Goal: Complete application form: Complete application form

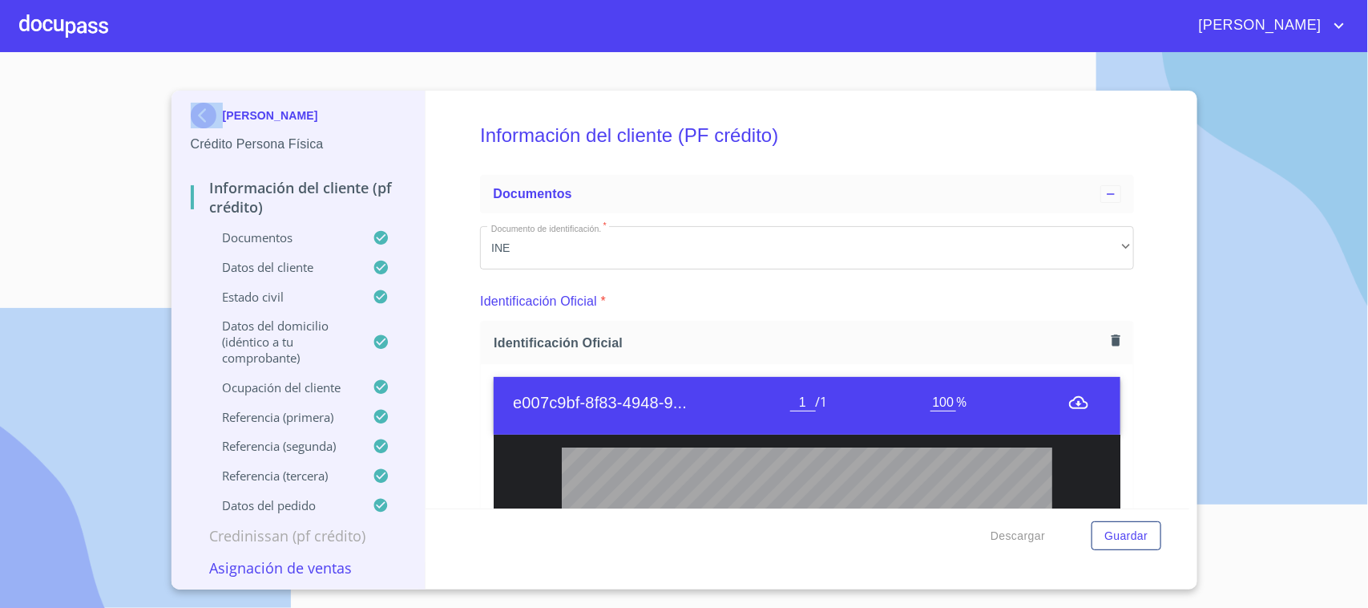
click at [156, 257] on div "[PERSON_NAME] Persona Física Información del cliente (PF crédito) Documentos Da…" at bounding box center [684, 304] width 1368 height 608
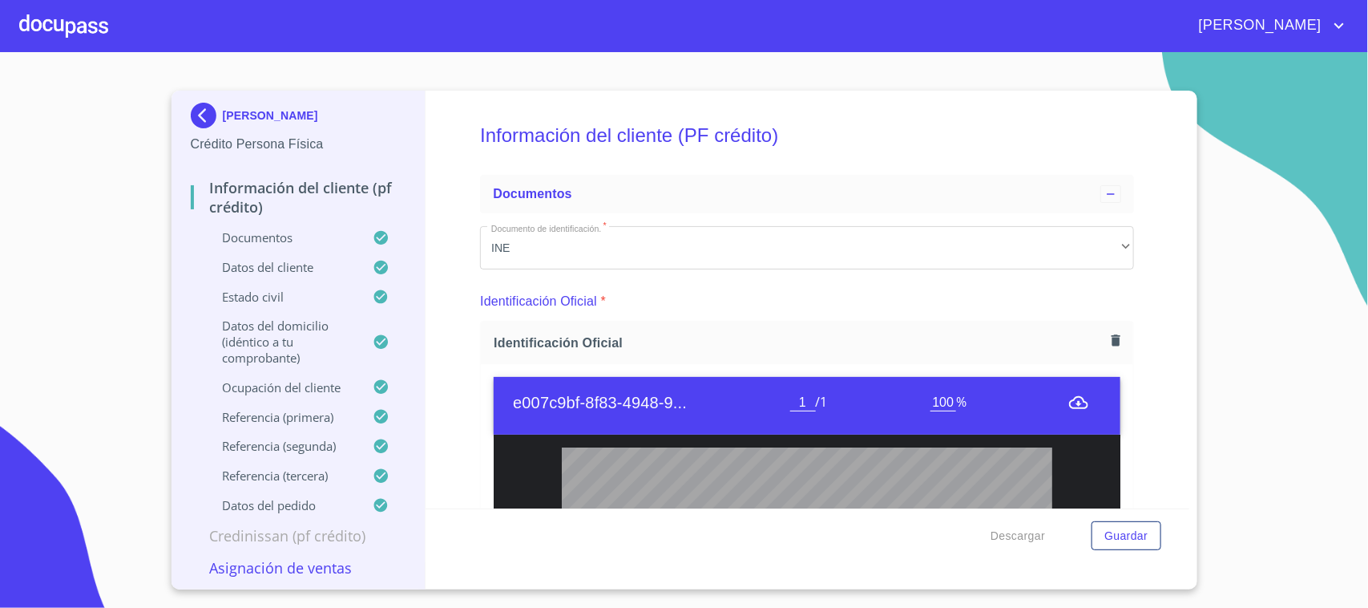
click at [1287, 327] on section "[PERSON_NAME] Persona Física Información del cliente (PF crédito) Documentos Da…" at bounding box center [684, 330] width 1368 height 556
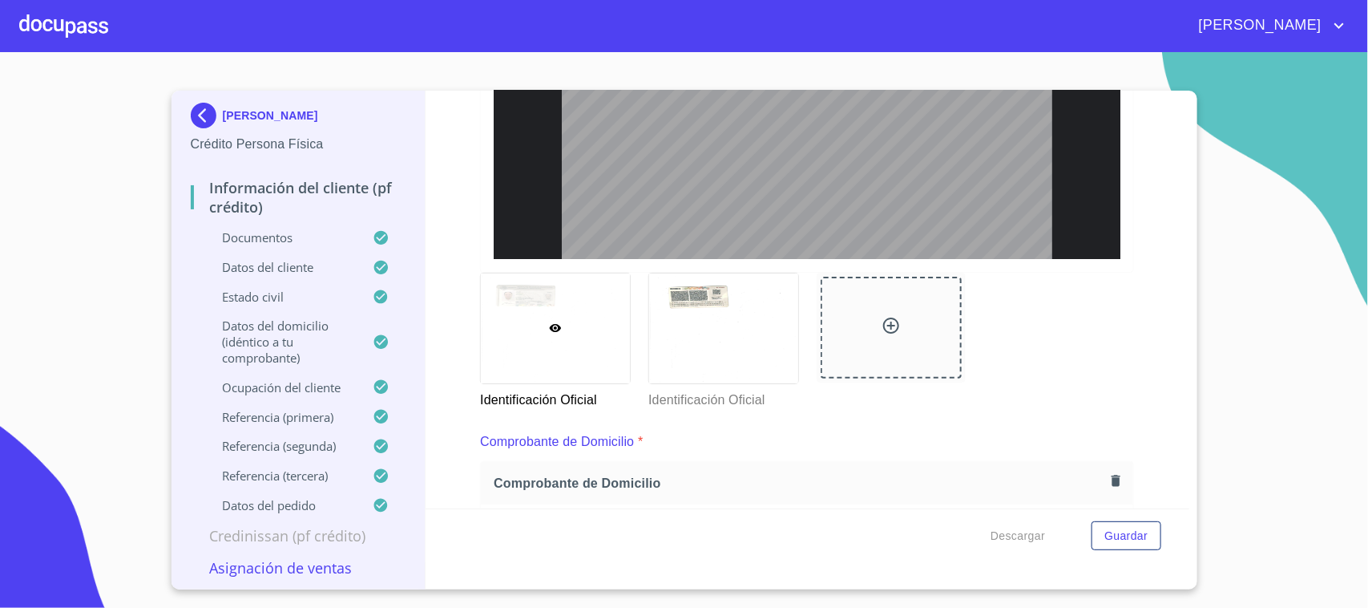
scroll to position [882, 0]
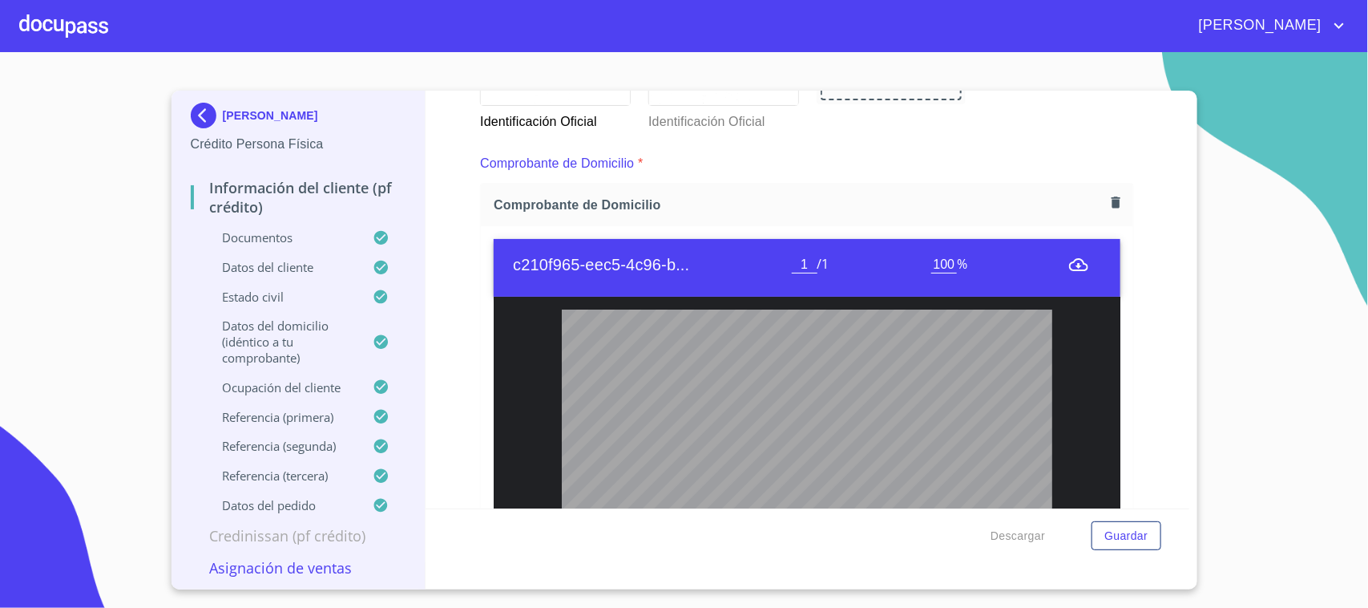
click at [1105, 204] on button "button" at bounding box center [1116, 203] width 22 height 22
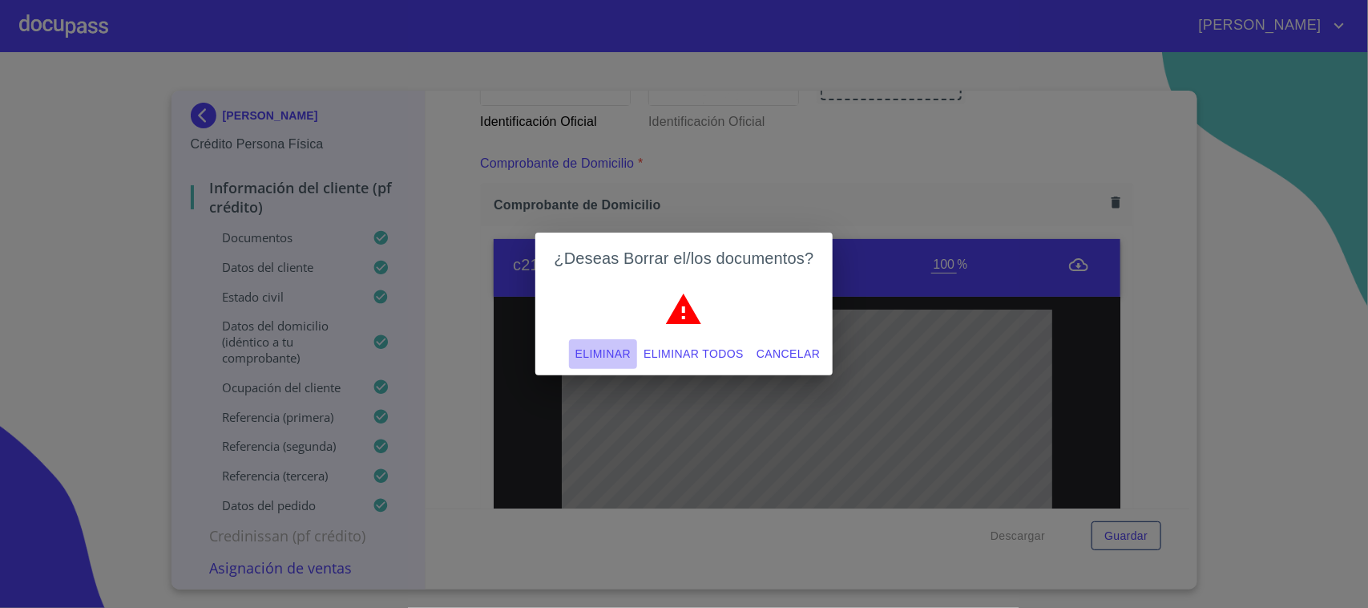
click at [591, 344] on span "Eliminar" at bounding box center [603, 354] width 55 height 20
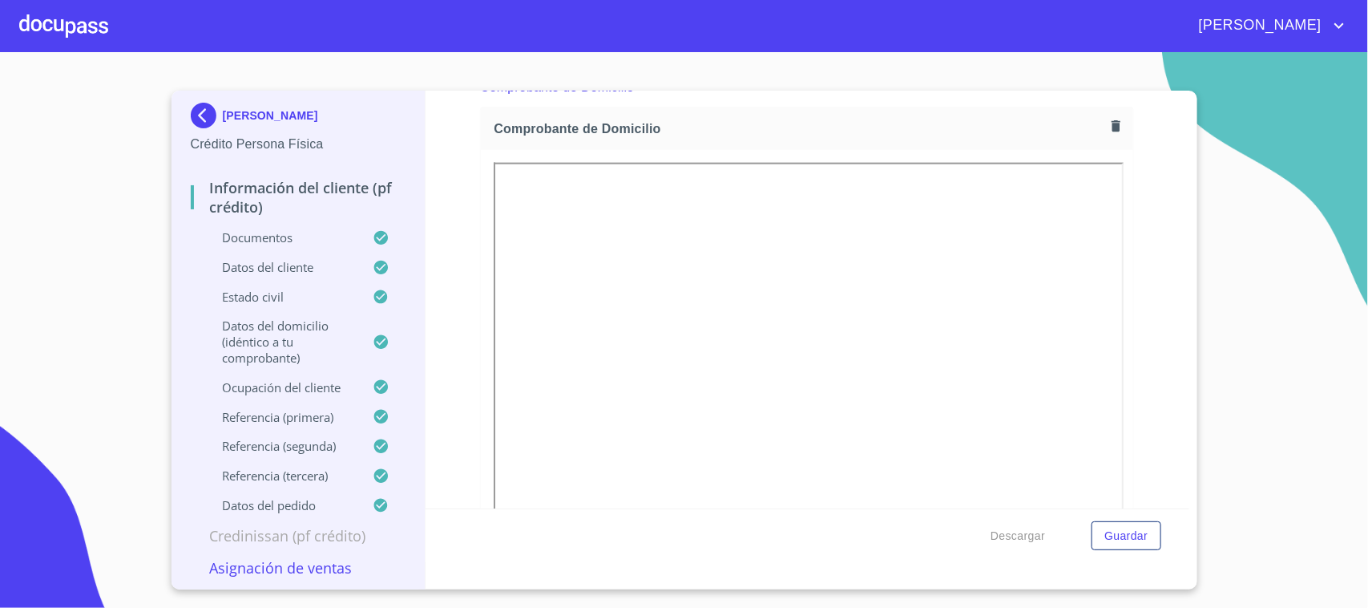
scroll to position [982, 0]
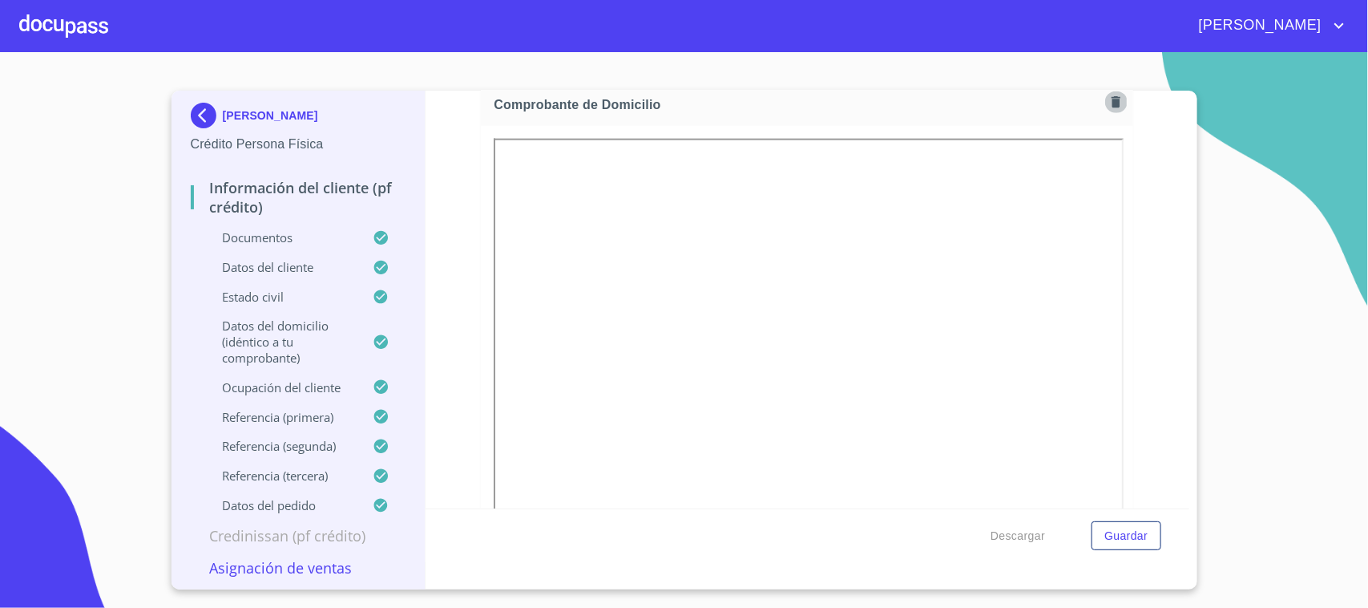
click at [1112, 102] on icon "button" at bounding box center [1116, 101] width 9 height 11
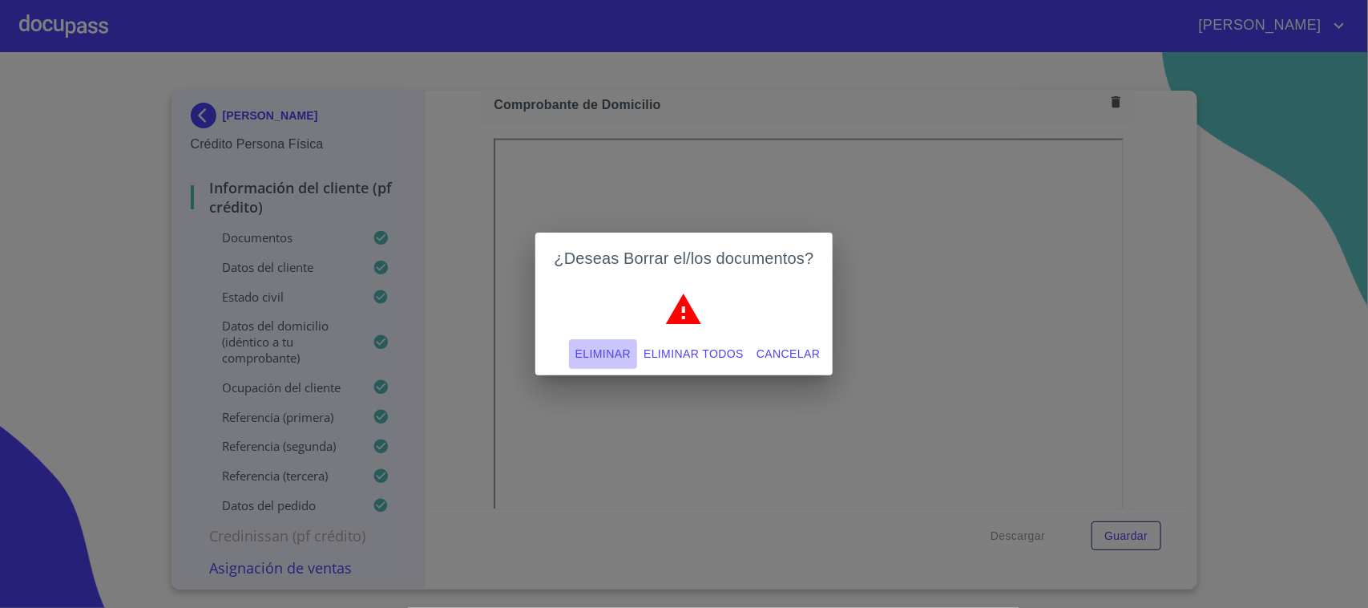
click at [588, 361] on span "Eliminar" at bounding box center [603, 354] width 55 height 20
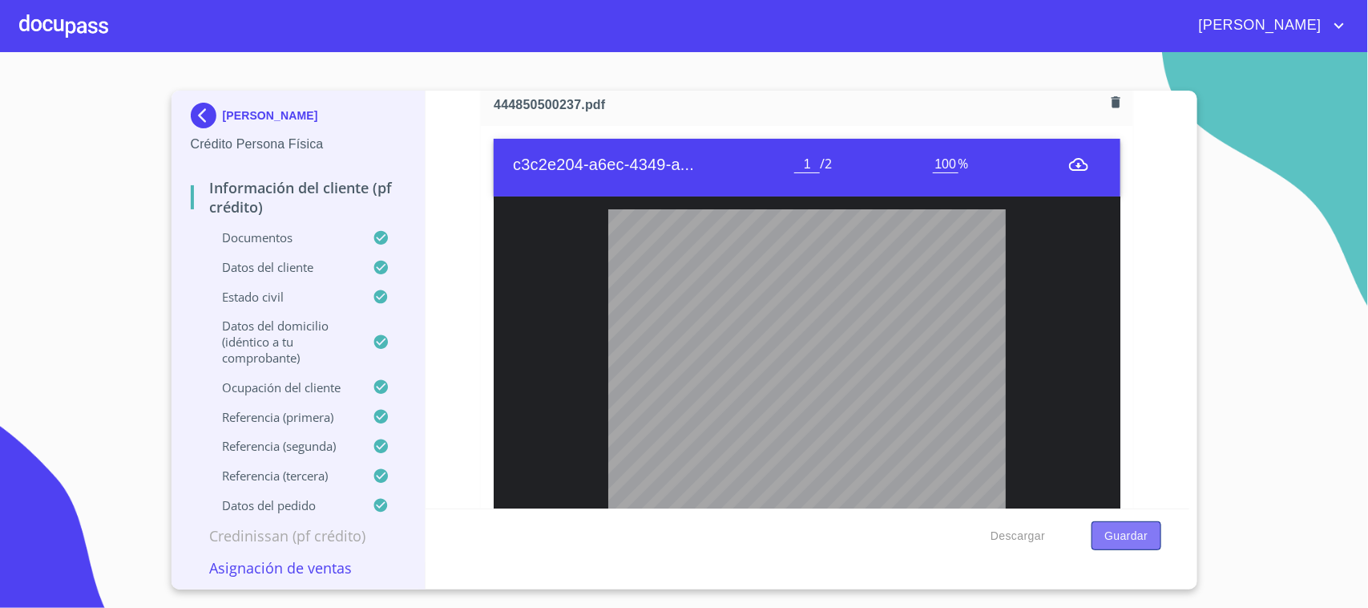
click at [1145, 542] on span "Guardar" at bounding box center [1126, 536] width 43 height 20
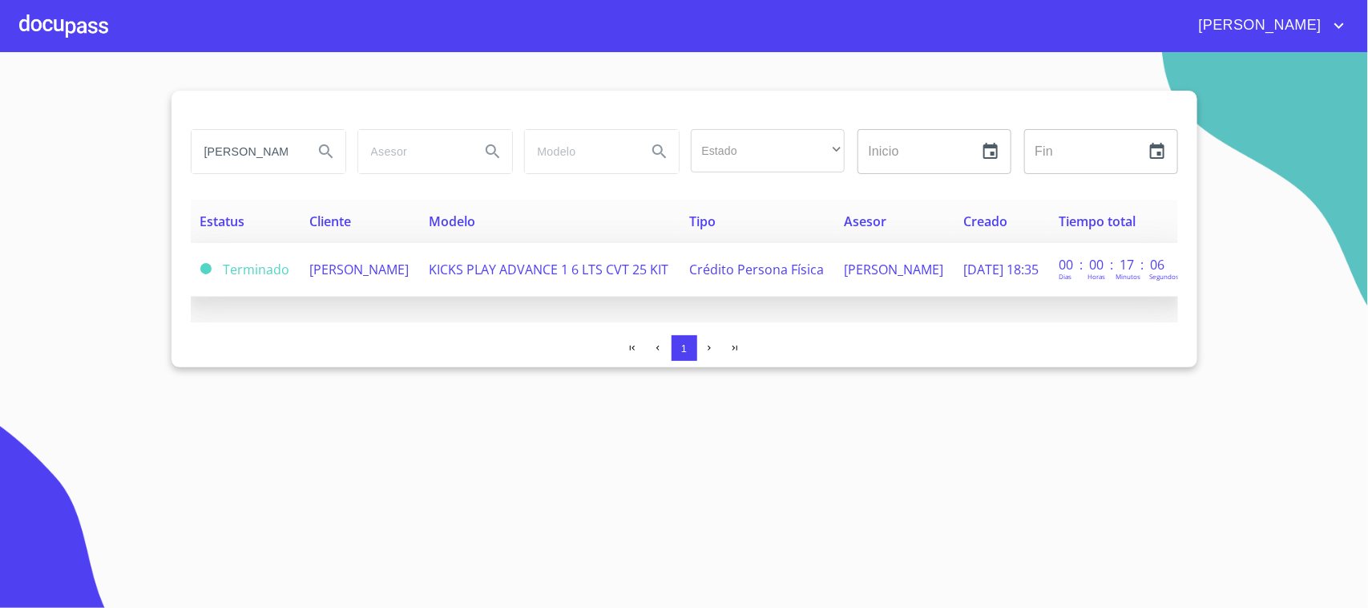
click at [341, 261] on span "[PERSON_NAME]" at bounding box center [358, 270] width 99 height 18
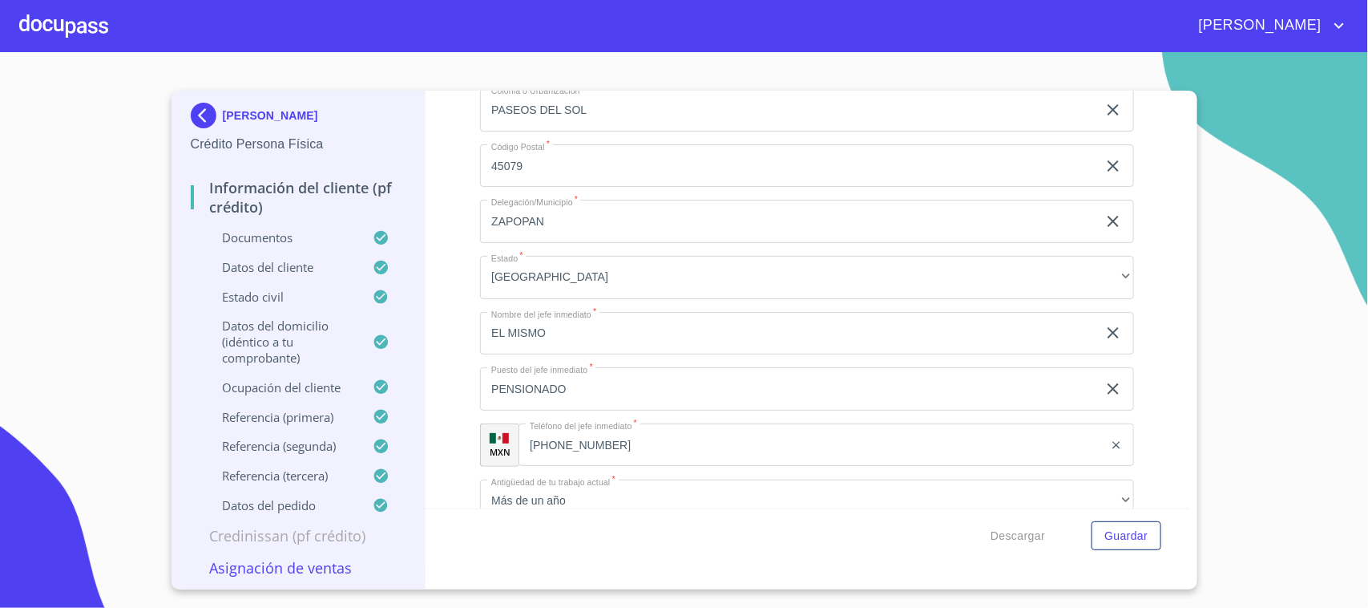
scroll to position [6118, 0]
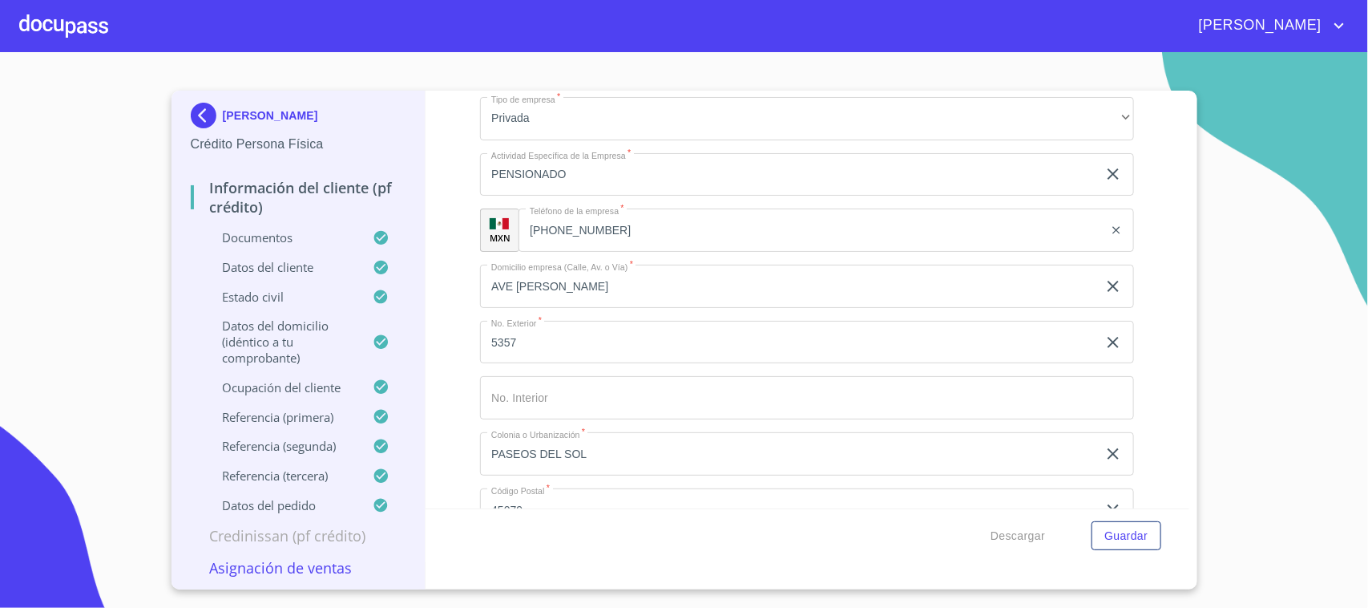
scroll to position [5818, 0]
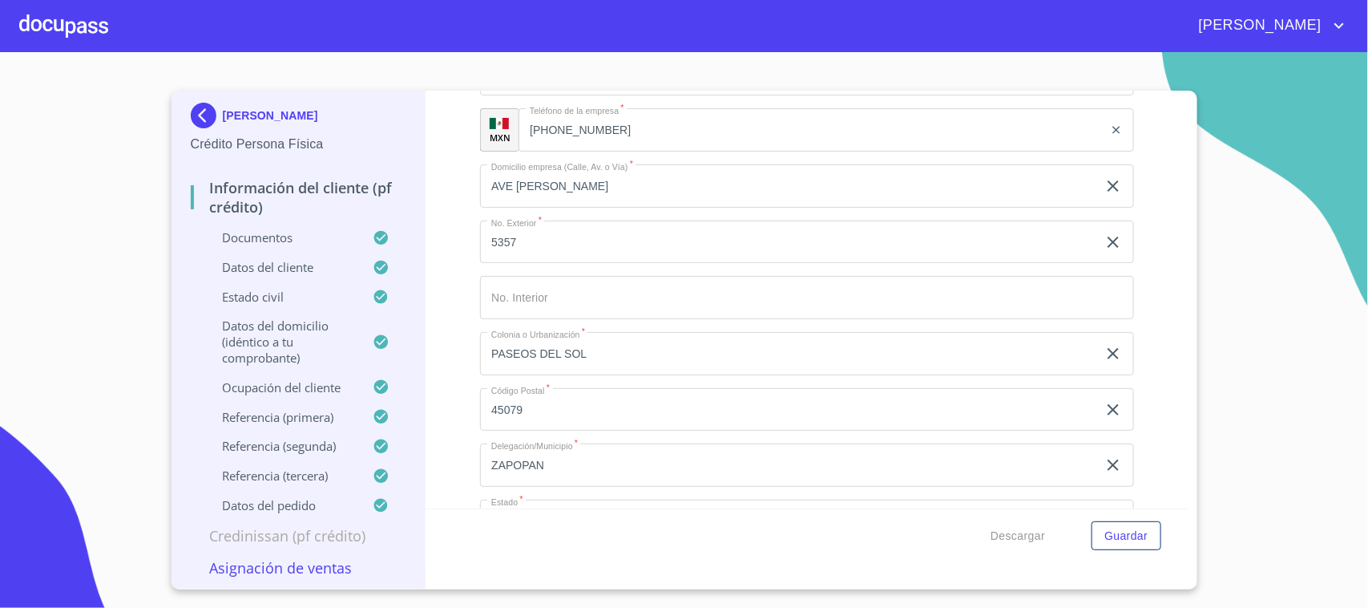
type input "PASEOS DEL SOL"
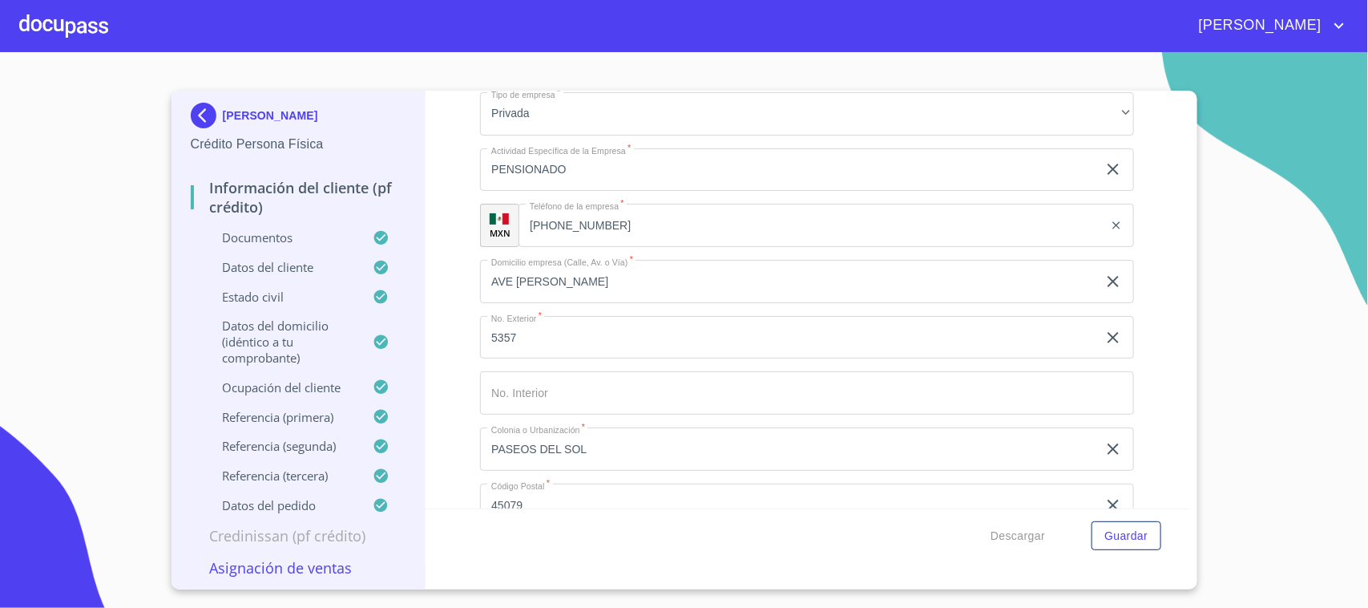
scroll to position [5717, 0]
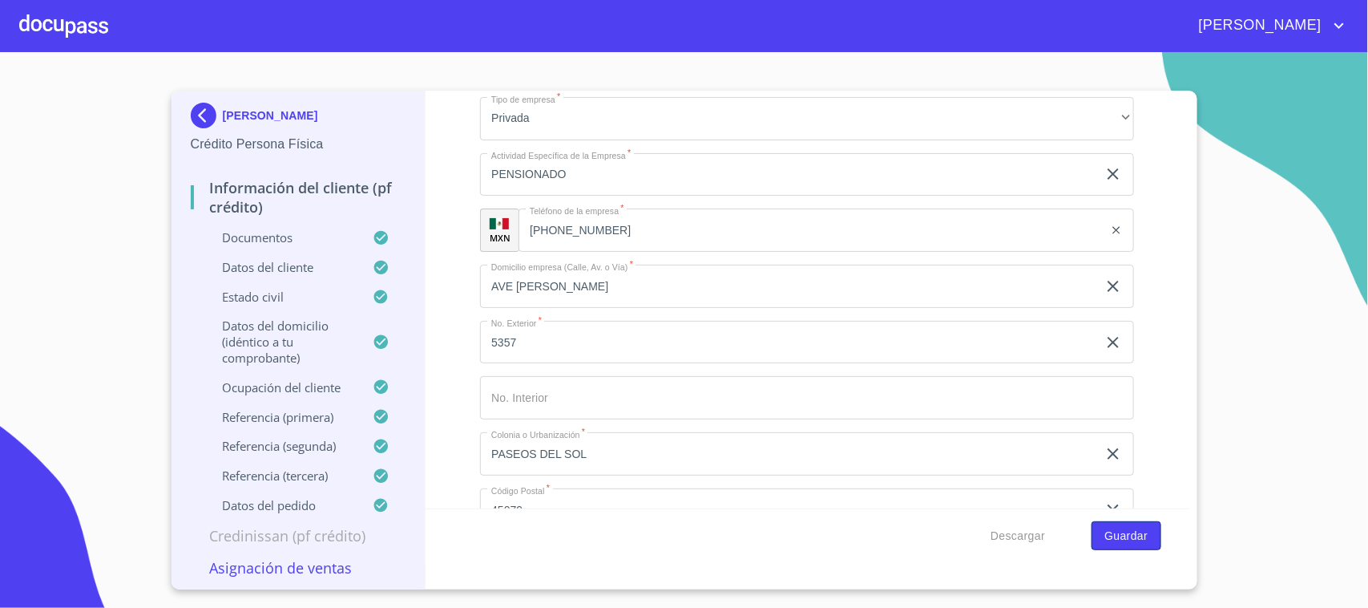
type input "[PERSON_NAME] Y [PERSON_NAME]"
click at [1112, 540] on span "Guardar" at bounding box center [1126, 536] width 43 height 20
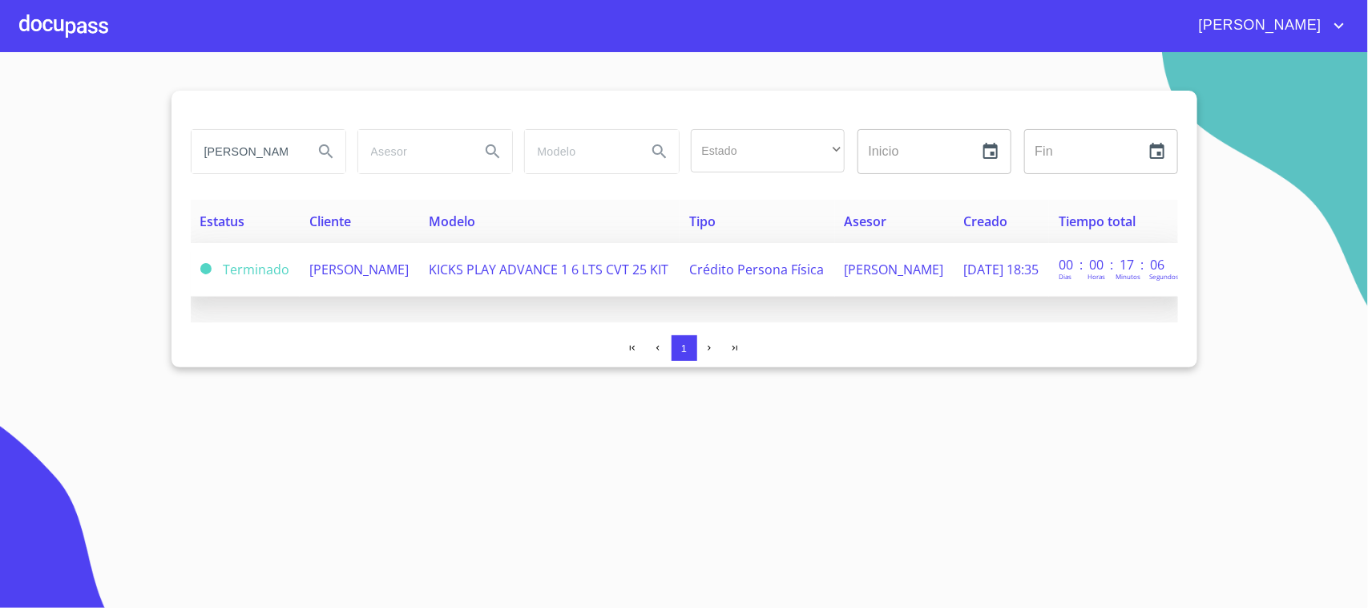
click at [634, 289] on td "KICKS PLAY ADVANCE 1 6 LTS CVT 25 KIT" at bounding box center [549, 270] width 261 height 54
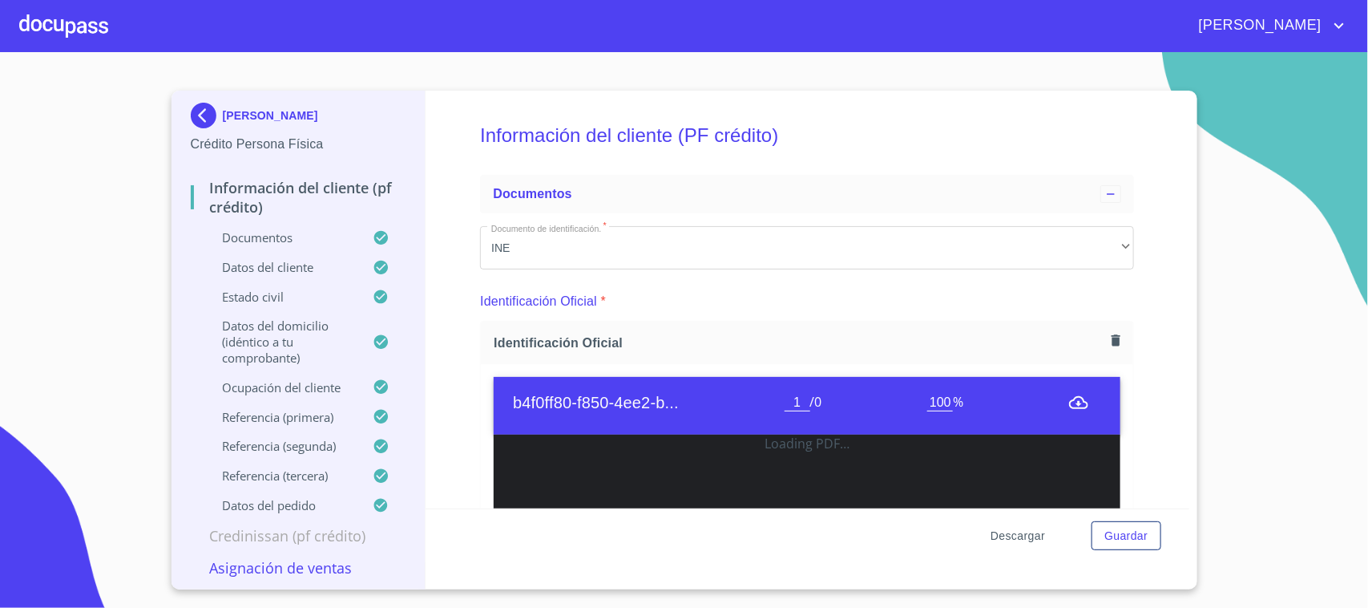
click at [1020, 540] on span "Descargar" at bounding box center [1018, 536] width 55 height 20
